Goal: Information Seeking & Learning: Learn about a topic

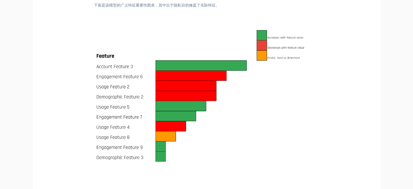
scroll to position [1466, 0]
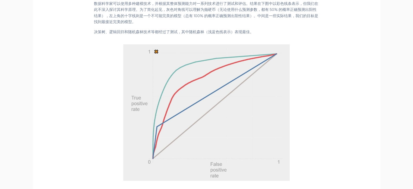
scroll to position [846, 0]
